Goal: Check status: Check status

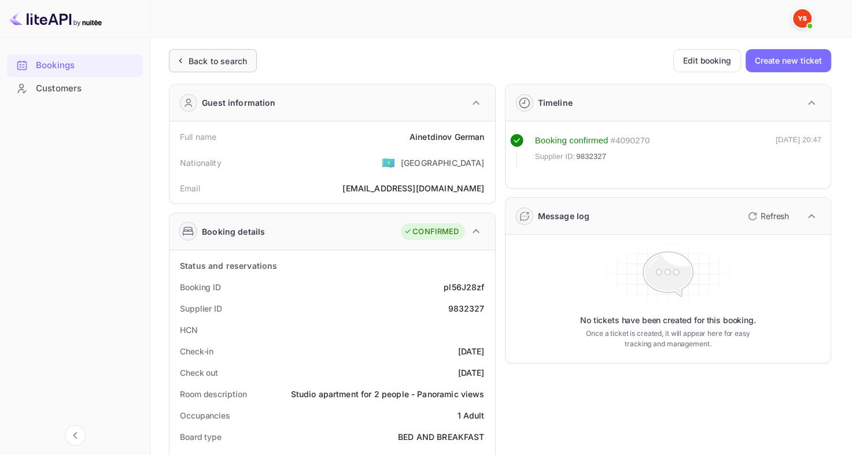
click at [234, 64] on div "Back to search" at bounding box center [217, 61] width 58 height 12
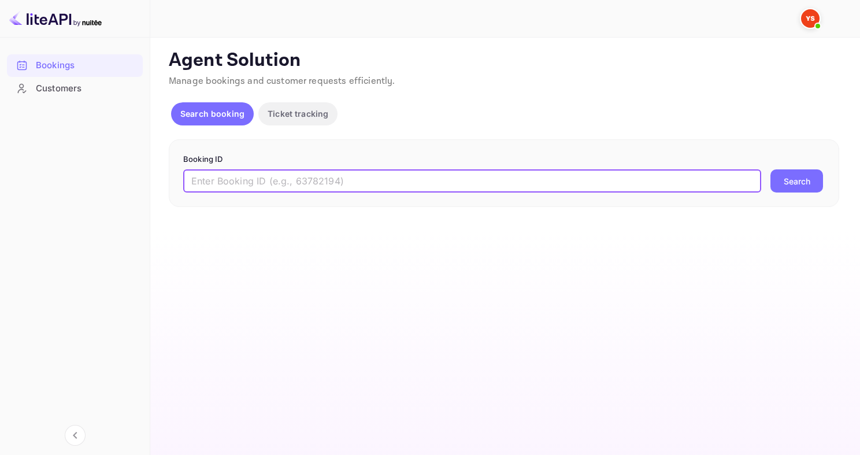
click at [234, 185] on input "text" at bounding box center [472, 180] width 578 height 23
paste input "9791231"
type input "9791231"
click at [771, 169] on button "Search" at bounding box center [797, 180] width 53 height 23
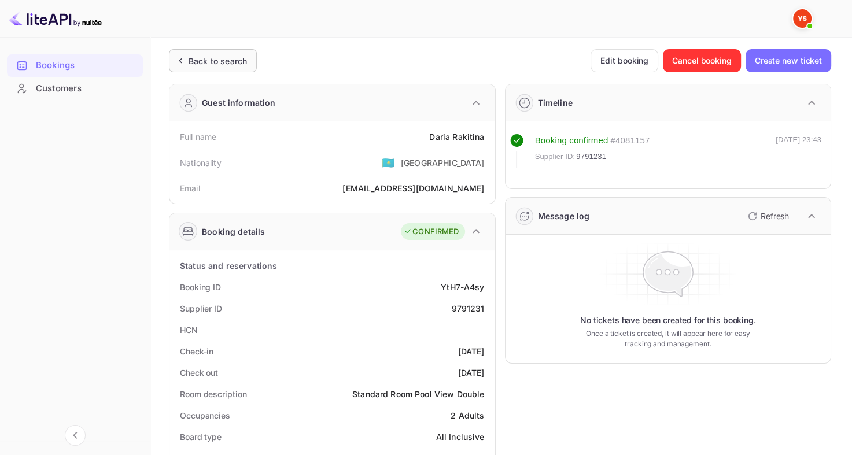
click at [183, 55] on icon at bounding box center [180, 61] width 12 height 12
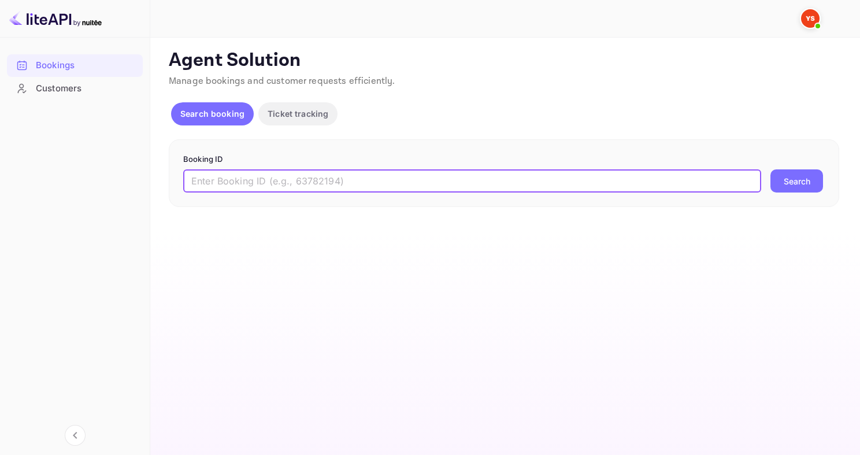
click at [265, 171] on input "text" at bounding box center [472, 180] width 578 height 23
paste input "9321004"
type input "9321004"
click at [771, 169] on button "Search" at bounding box center [797, 180] width 53 height 23
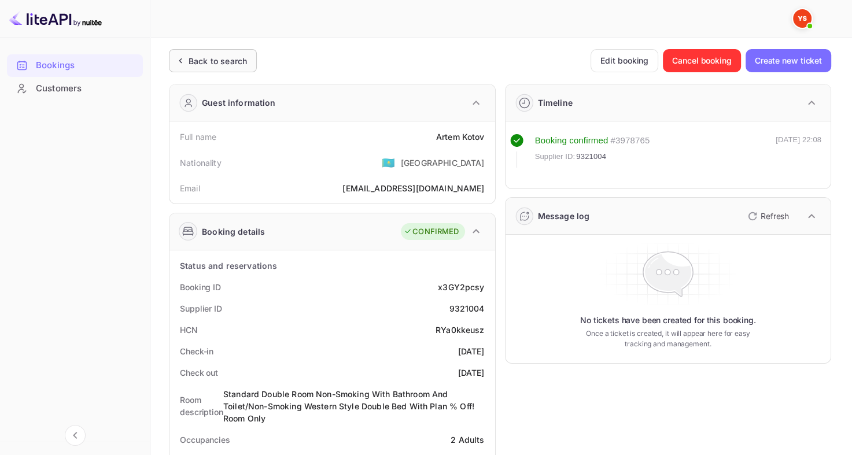
click at [203, 58] on div "Back to search" at bounding box center [217, 61] width 58 height 12
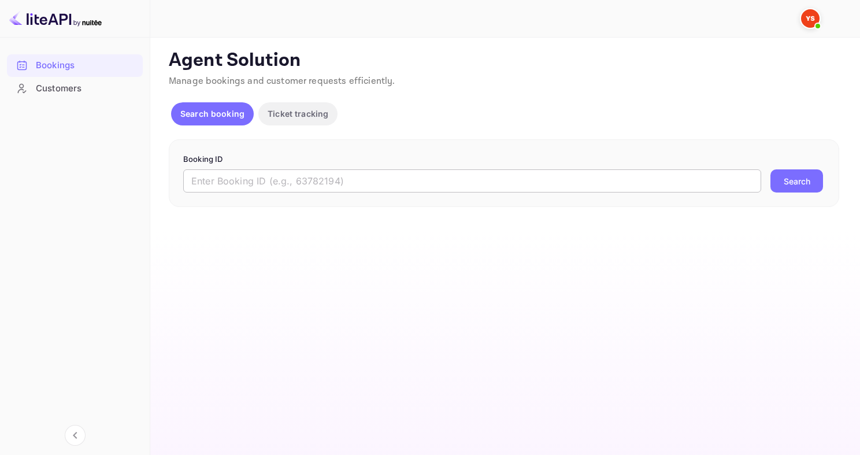
click at [286, 189] on input "text" at bounding box center [472, 180] width 578 height 23
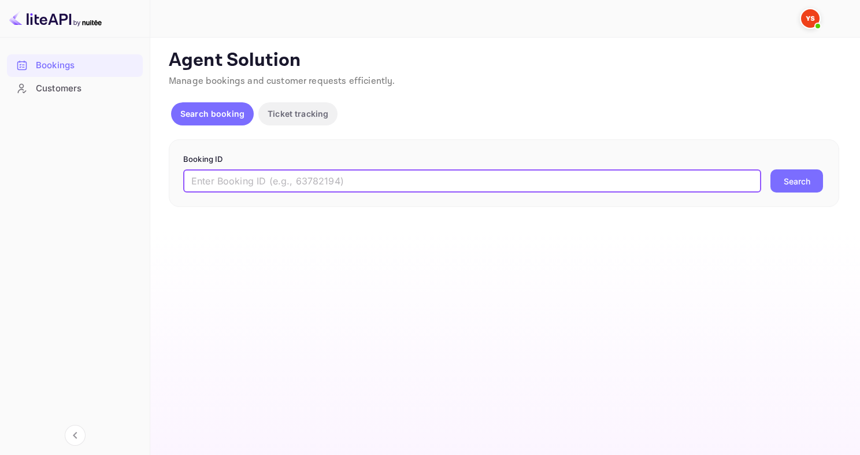
paste input "9617000"
type input "9617000"
click at [771, 169] on button "Search" at bounding box center [797, 180] width 53 height 23
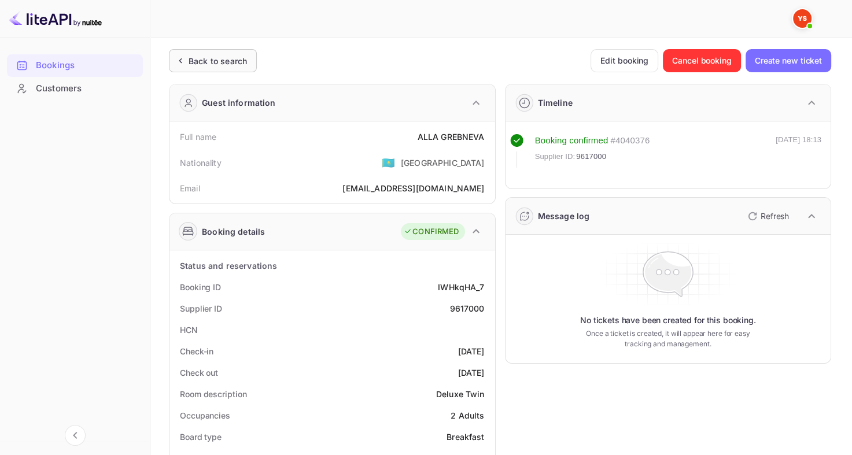
click at [206, 69] on div "Back to search" at bounding box center [213, 60] width 88 height 23
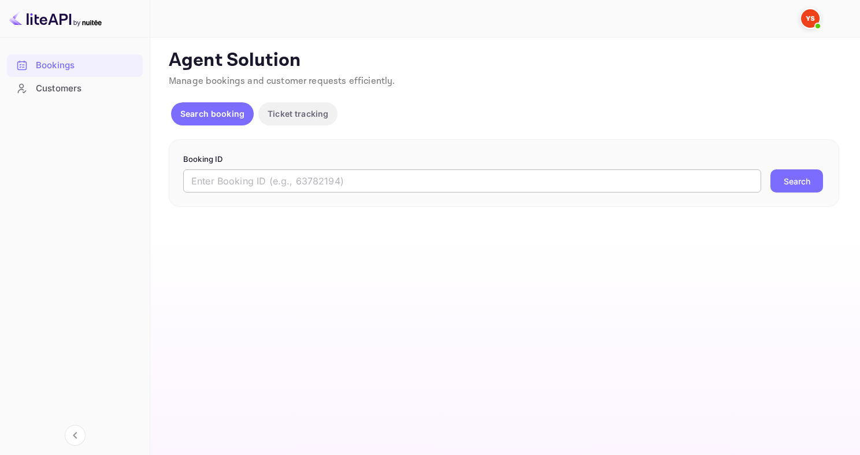
click at [310, 186] on input "text" at bounding box center [472, 180] width 578 height 23
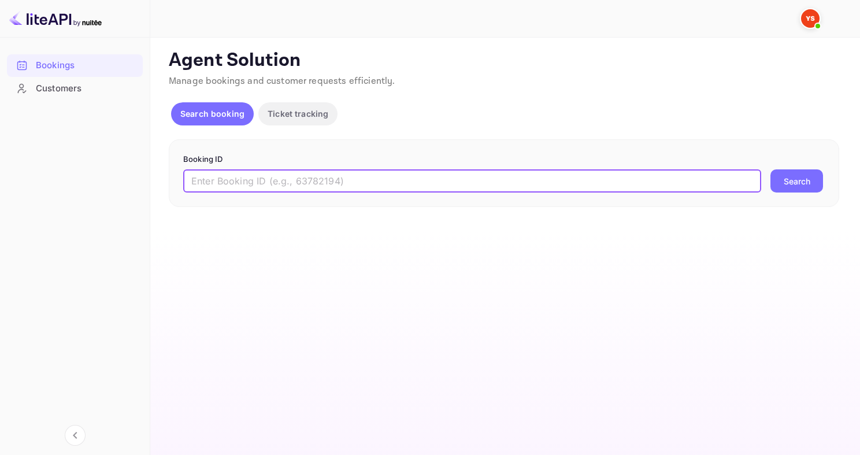
paste input "6914861"
type input "6914861"
click at [771, 169] on button "Search" at bounding box center [797, 180] width 53 height 23
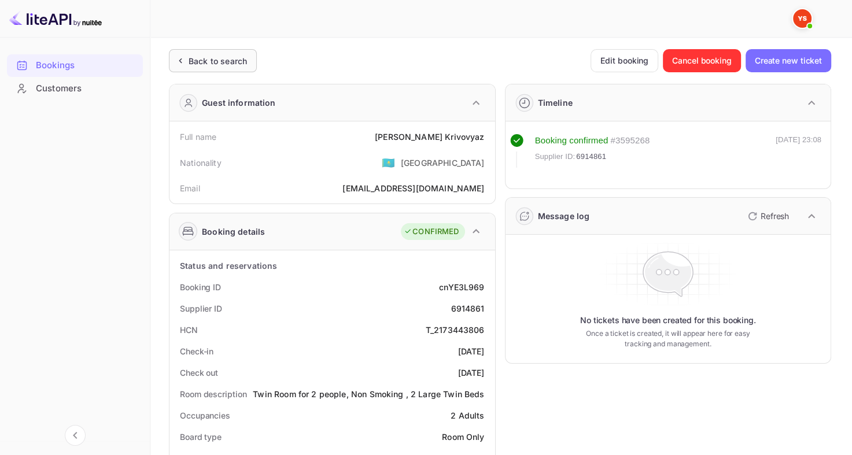
click at [207, 57] on div "Back to search" at bounding box center [217, 61] width 58 height 12
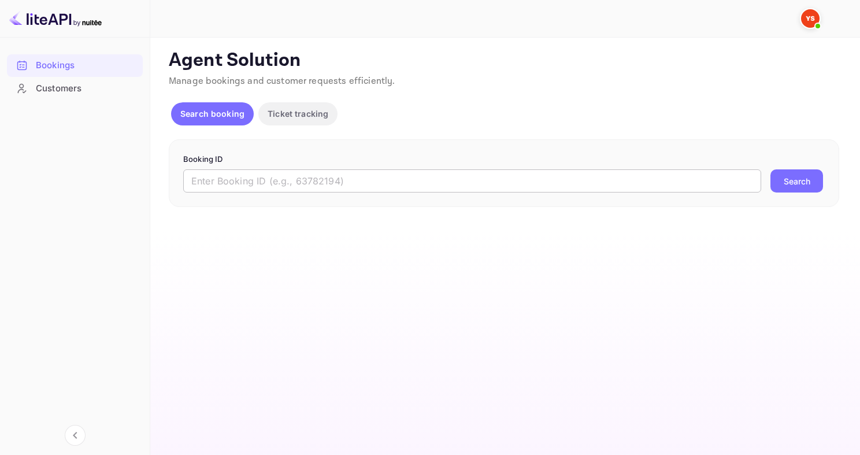
click at [407, 180] on input "text" at bounding box center [472, 180] width 578 height 23
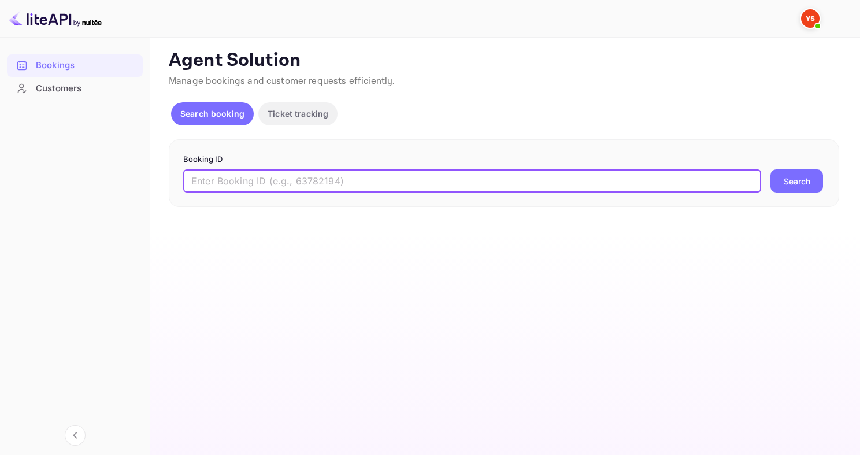
paste input "8049311"
type input "8049311"
click at [771, 169] on button "Search" at bounding box center [797, 180] width 53 height 23
